Goal: Transaction & Acquisition: Book appointment/travel/reservation

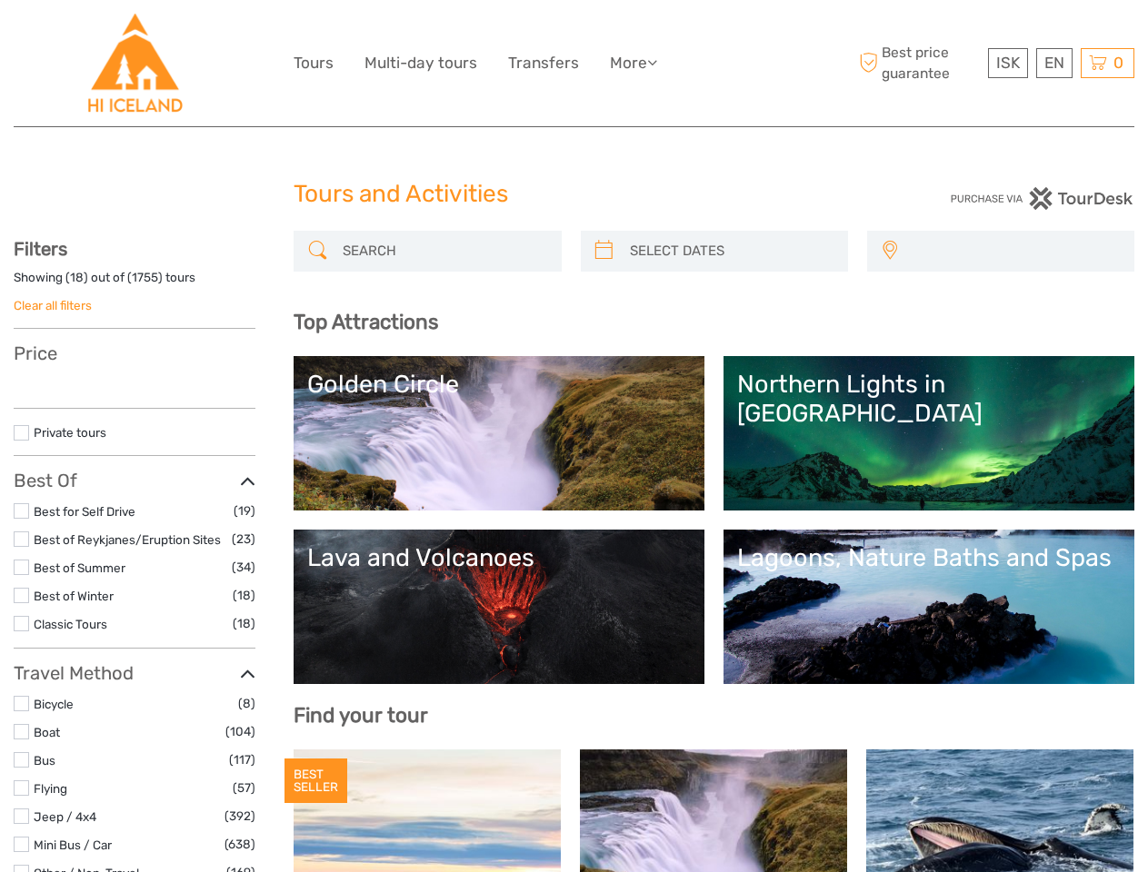
select select
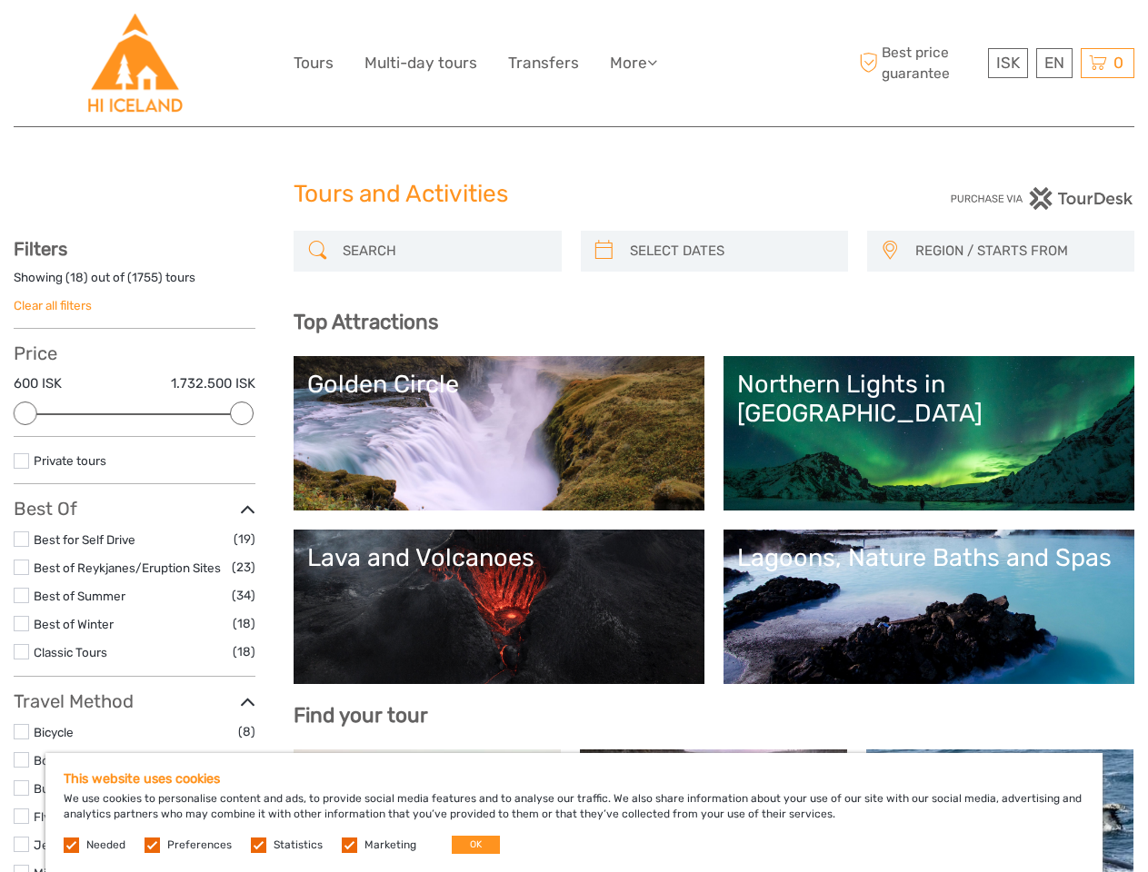
click at [491, 63] on ul "Tours Multi-day tours Transfers More Food & drink Travel Articles Food & drink …" at bounding box center [488, 63] width 391 height 26
click at [633, 63] on link "More" at bounding box center [633, 63] width 47 height 26
click at [655, 62] on icon at bounding box center [652, 62] width 10 height 15
click at [1007, 63] on span "ISK" at bounding box center [1008, 63] width 24 height 18
click at [1053, 63] on div "EN English Español Deutsch" at bounding box center [1054, 63] width 36 height 30
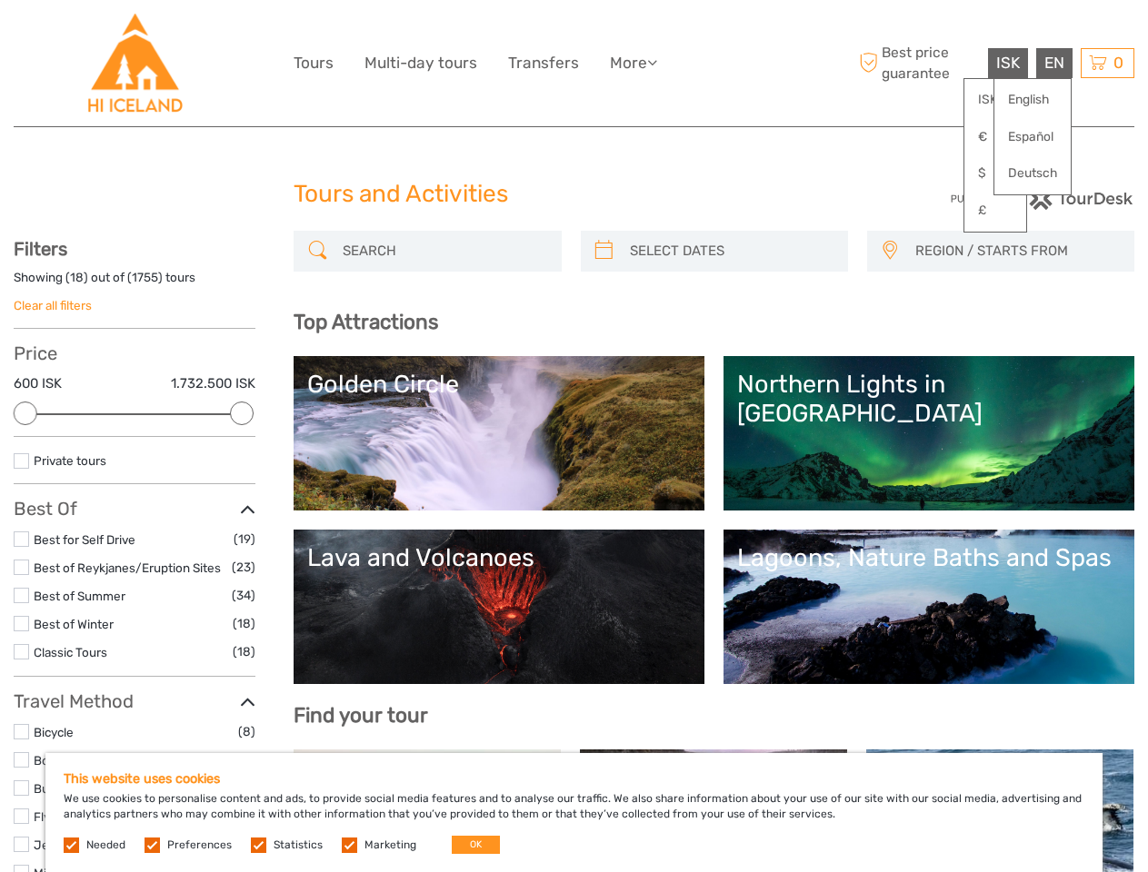
click at [1107, 63] on div "0 Items Total 0 ISK Checkout The shopping cart is empty." at bounding box center [1107, 63] width 54 height 30
click at [25, 413] on div at bounding box center [26, 414] width 24 height 24
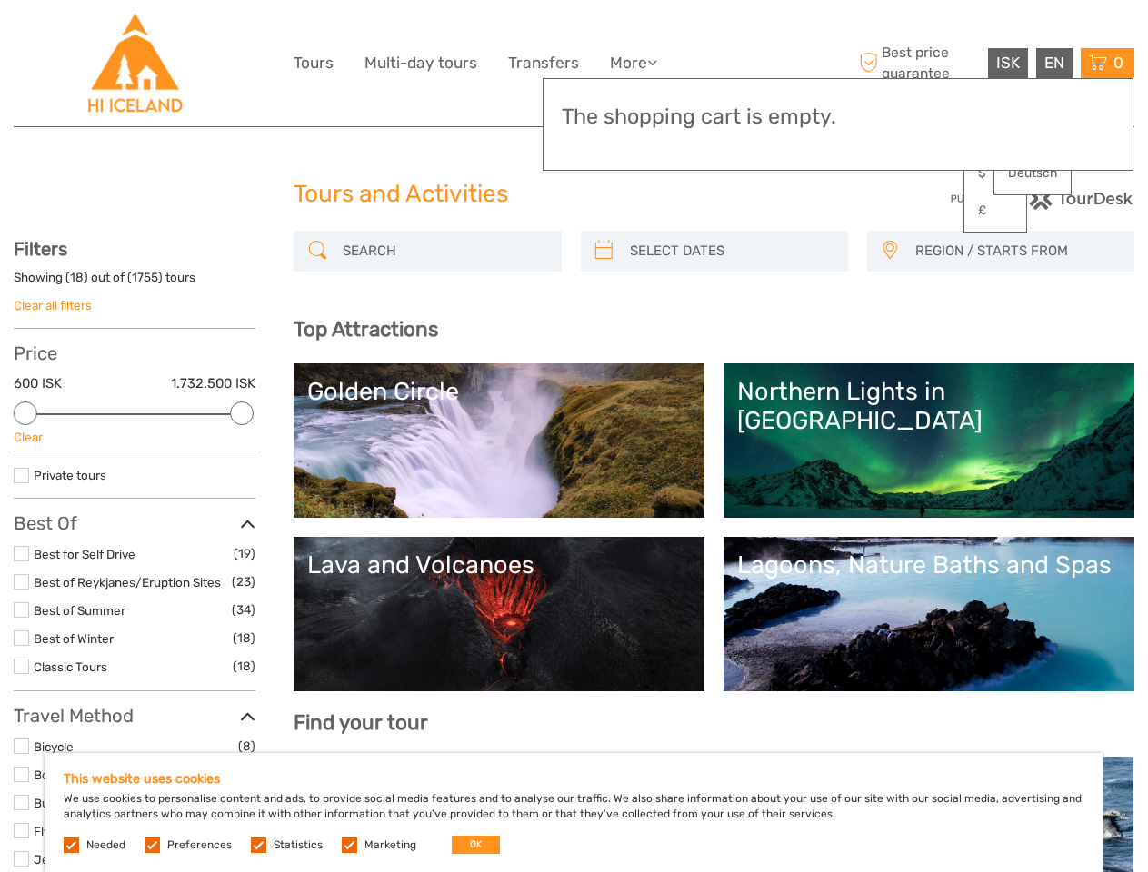
click at [242, 465] on div "Private tours" at bounding box center [135, 482] width 242 height 34
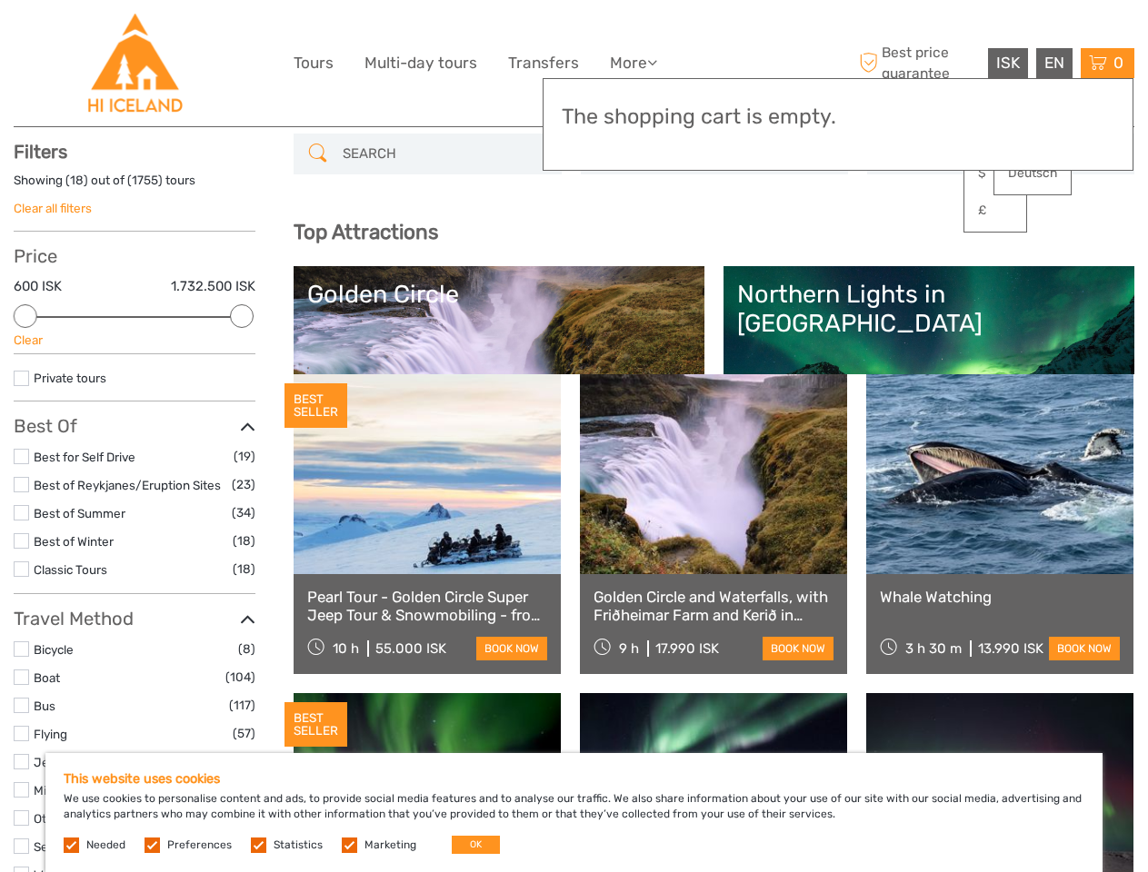
click at [603, 251] on div "Top Attractions Lagoons, Nature Baths and Spas Lava and Volcanoes Northern Ligh…" at bounding box center [713, 294] width 840 height 162
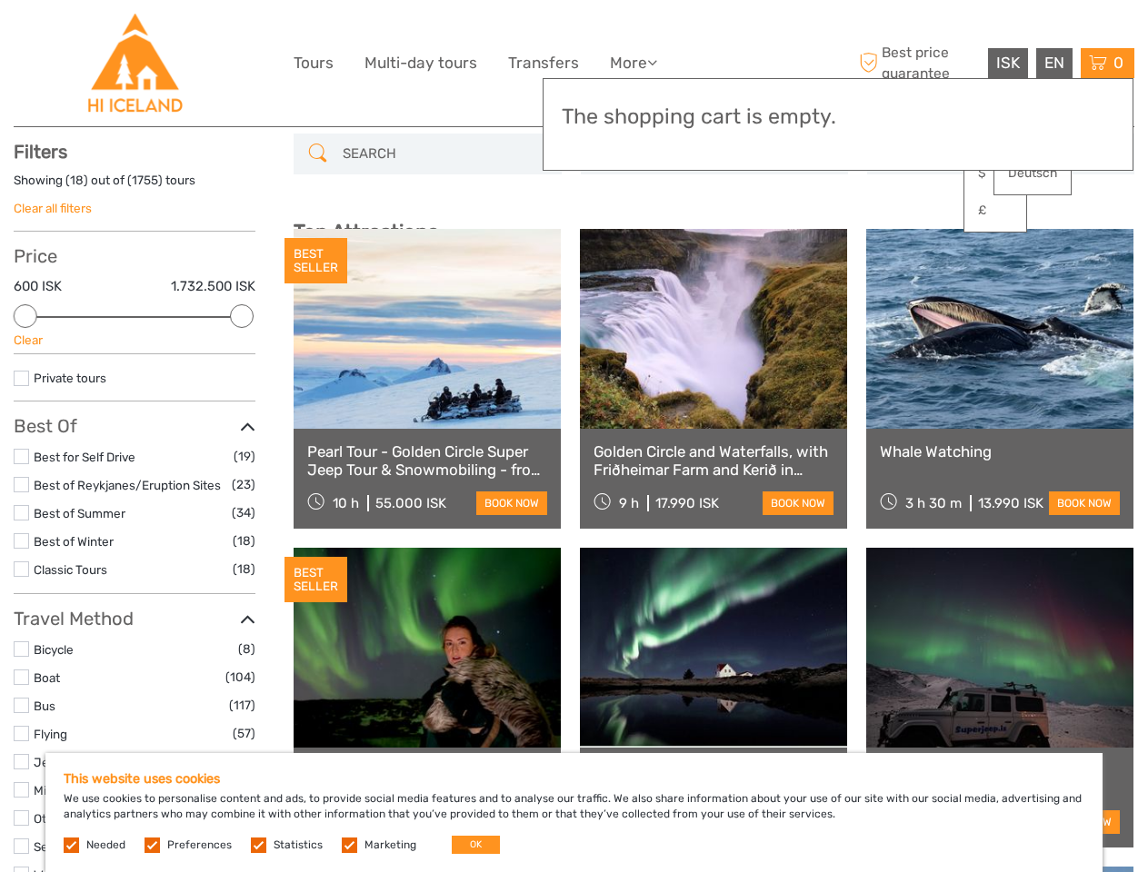
click at [730, 251] on link at bounding box center [713, 329] width 267 height 200
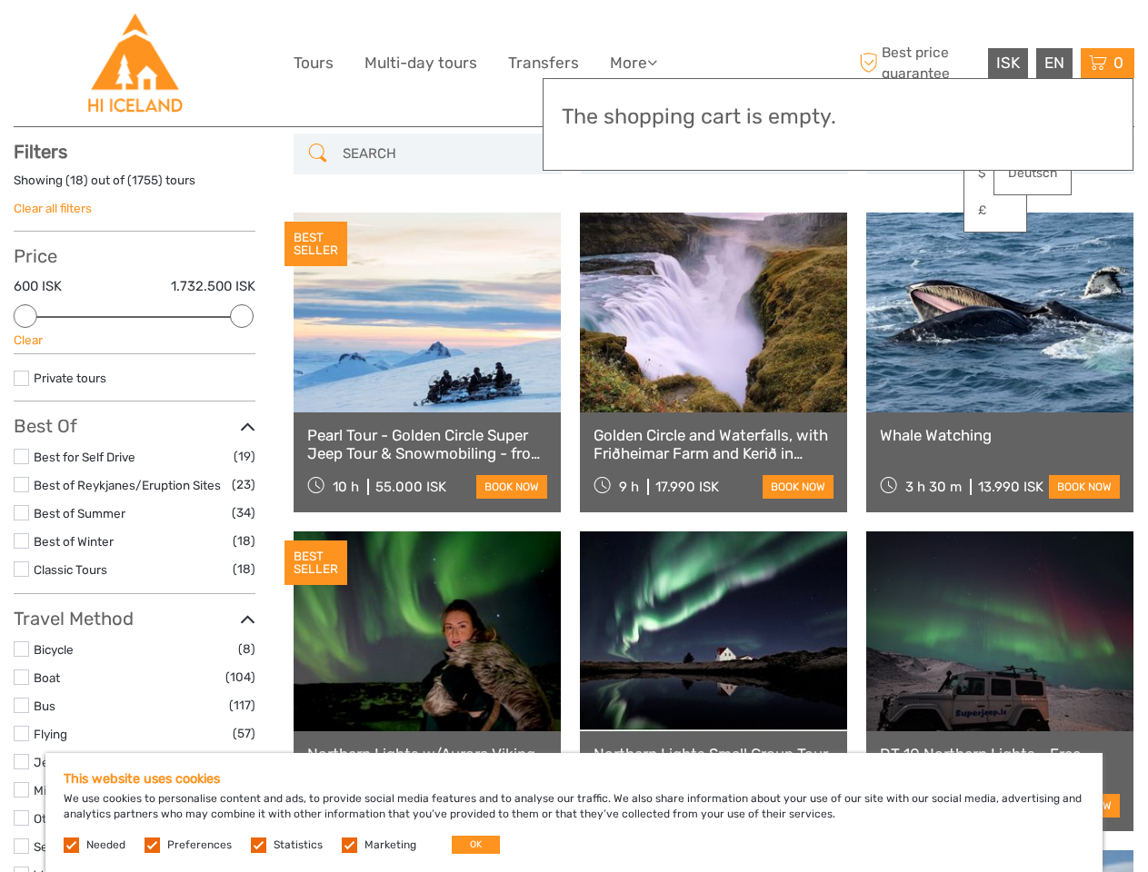
scroll to position [103, 0]
